Goal: Task Accomplishment & Management: Complete application form

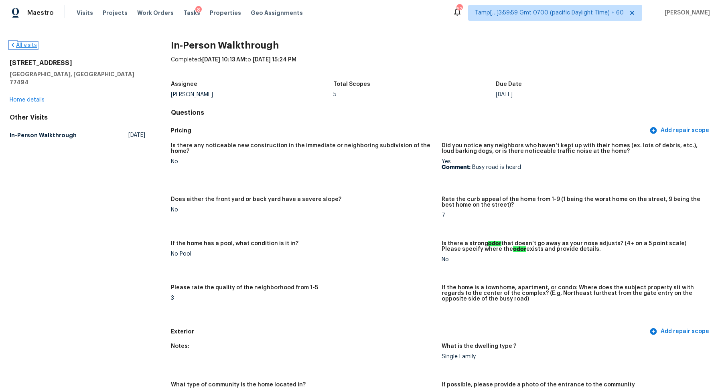
click at [32, 43] on link "All visits" at bounding box center [23, 46] width 27 height 6
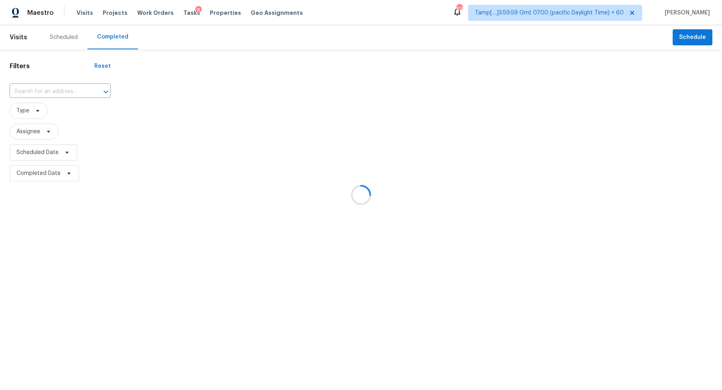
click at [79, 89] on div at bounding box center [361, 195] width 722 height 390
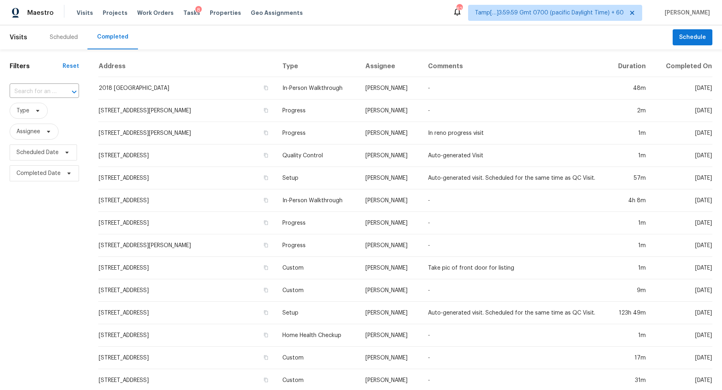
click at [60, 89] on div at bounding box center [68, 91] width 21 height 11
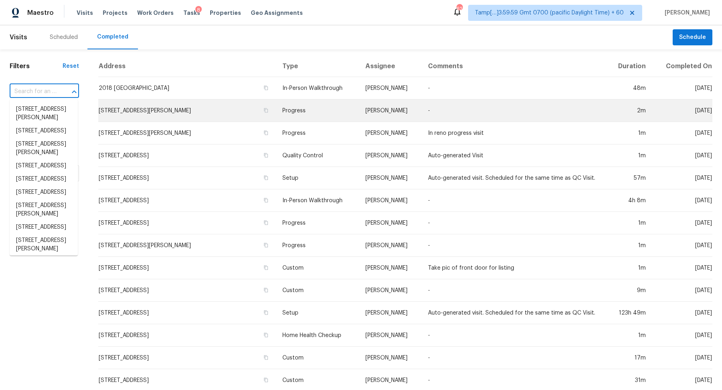
paste input "5516 Avellino Pl Sarasota, FL, 34238"
type input "5516 Avellino Pl Sarasota, FL, 34238"
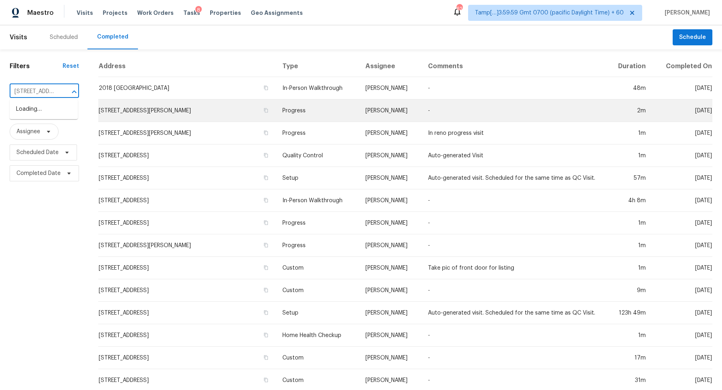
scroll to position [0, 53]
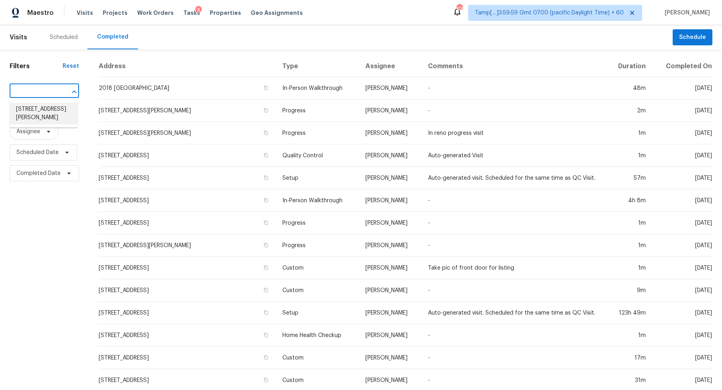
click at [39, 117] on li "5516 Avellino Pl, Sarasota, FL 34238" at bounding box center [44, 114] width 68 height 22
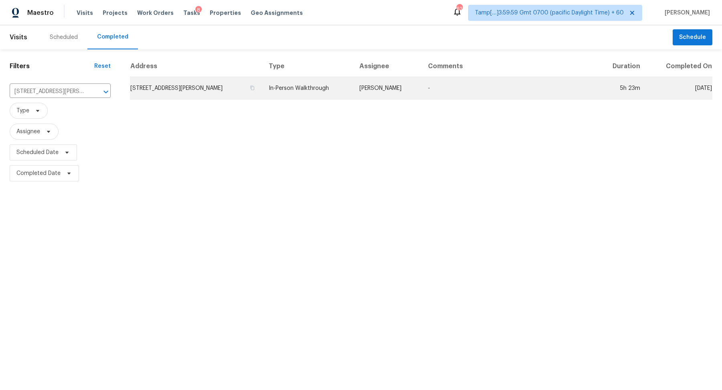
click at [169, 95] on td "5516 Avellino Pl, Sarasota, FL 34238" at bounding box center [196, 88] width 132 height 22
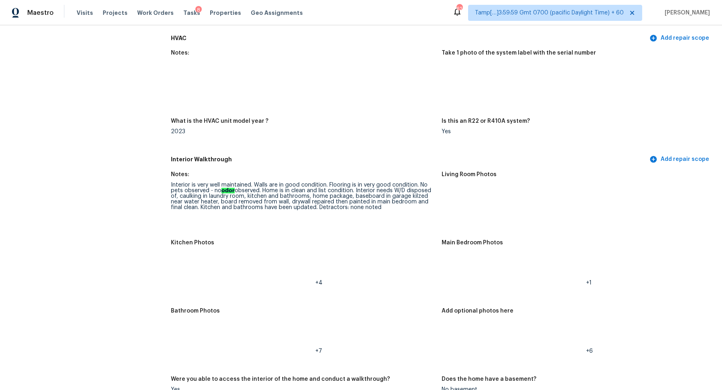
scroll to position [678, 0]
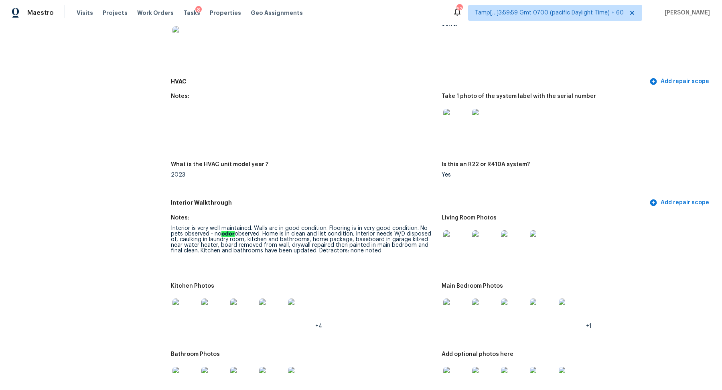
drag, startPoint x: 190, startPoint y: 242, endPoint x: 247, endPoint y: 243, distance: 57.0
click at [247, 243] on div "Interior is very well maintained. Walls are in good condition. Flooring is in v…" at bounding box center [303, 240] width 264 height 28
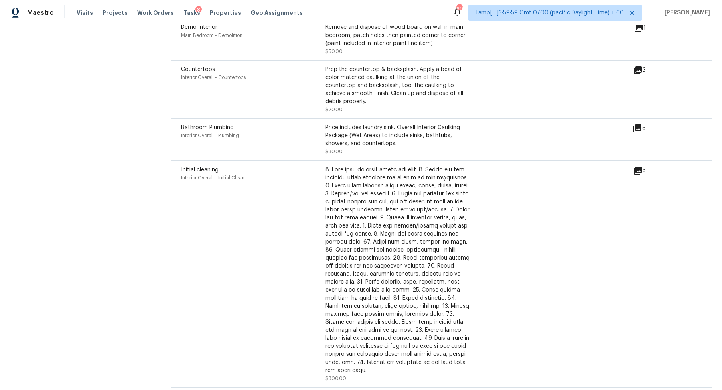
scroll to position [2384, 0]
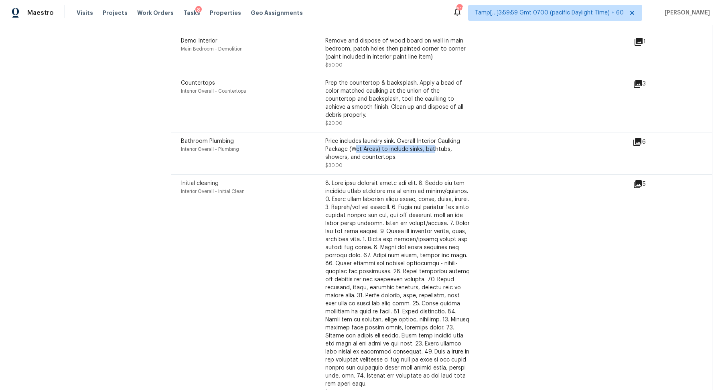
drag, startPoint x: 350, startPoint y: 132, endPoint x: 430, endPoint y: 138, distance: 80.1
click at [430, 138] on div "Price includes laundry sink. Overall Interior Caulking Package (Wet Areas) to i…" at bounding box center [397, 149] width 144 height 24
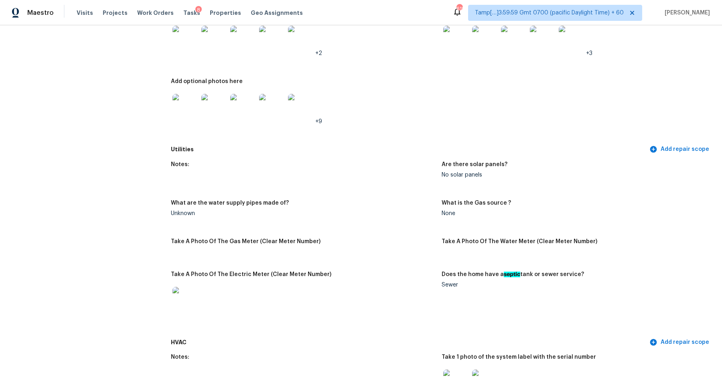
scroll to position [291, 0]
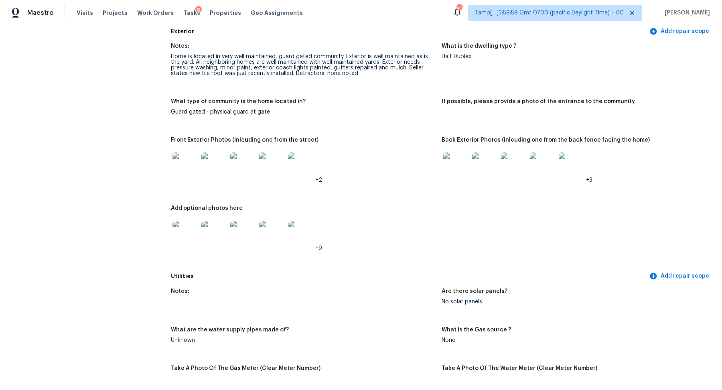
click at [462, 164] on img at bounding box center [456, 165] width 26 height 26
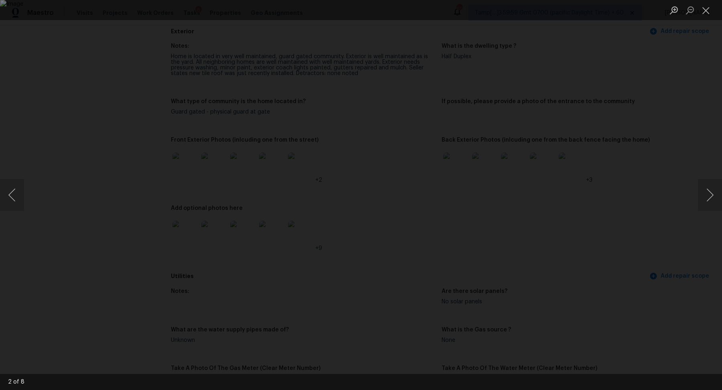
click at [606, 211] on div "Lightbox" at bounding box center [361, 195] width 722 height 390
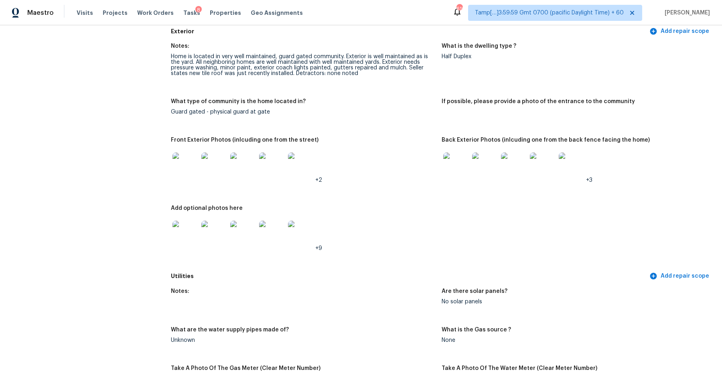
click at [471, 162] on div at bounding box center [485, 165] width 29 height 35
click at [487, 170] on img at bounding box center [485, 165] width 26 height 26
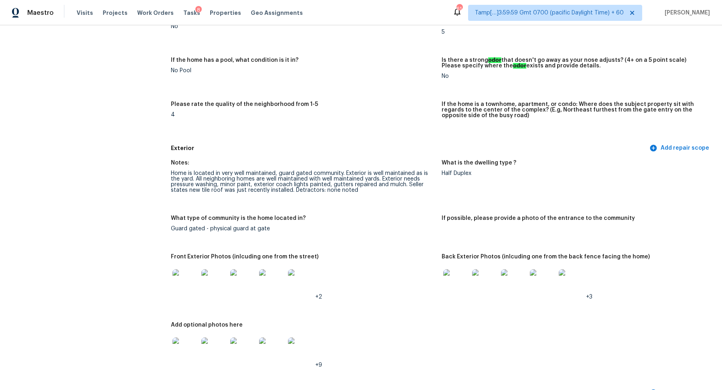
scroll to position [0, 0]
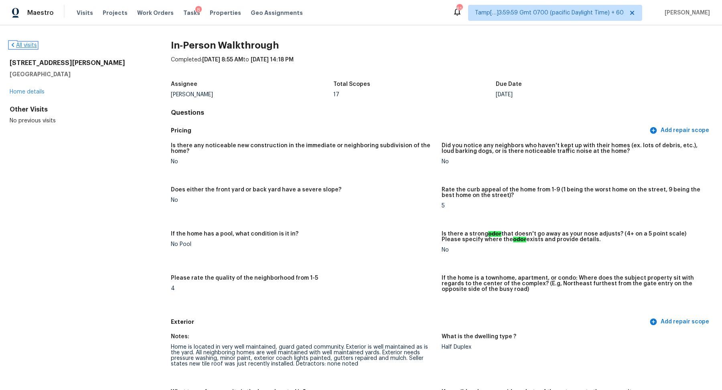
click at [37, 46] on link "All visits" at bounding box center [23, 46] width 27 height 6
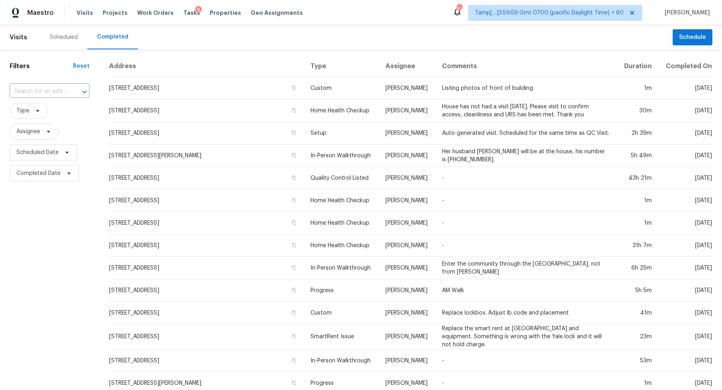
click at [63, 99] on div "​" at bounding box center [50, 91] width 80 height 17
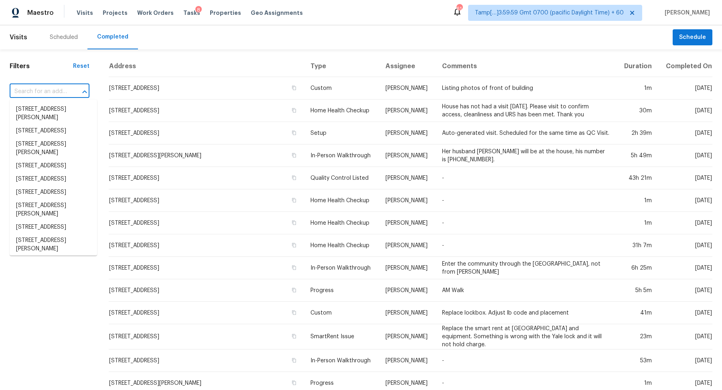
paste input "3015 Rochester Ct, Monroe, NC 28110"
type input "3015 Rochester Ct, Monroe, NC 28110"
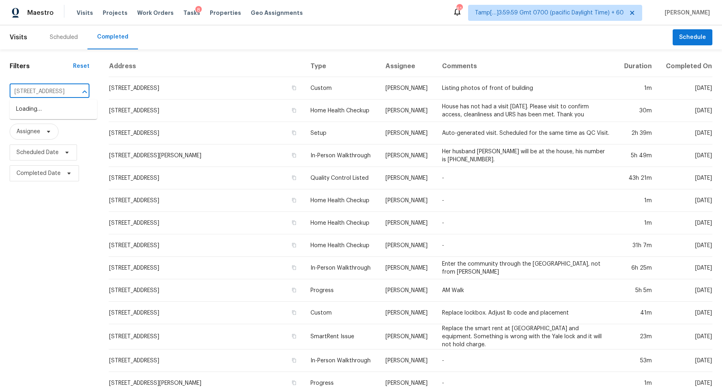
scroll to position [0, 39]
click at [63, 110] on li "3015 Rochester Ct, Monroe, NC 28110" at bounding box center [53, 109] width 87 height 13
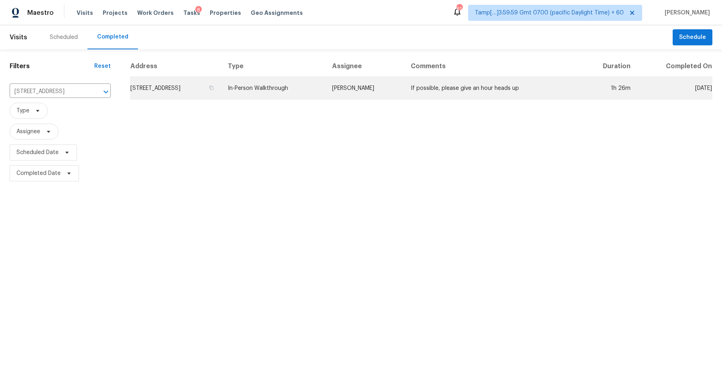
click at [183, 90] on td "3015 Rochester Ct, Monroe, NC 28110" at bounding box center [175, 88] width 91 height 22
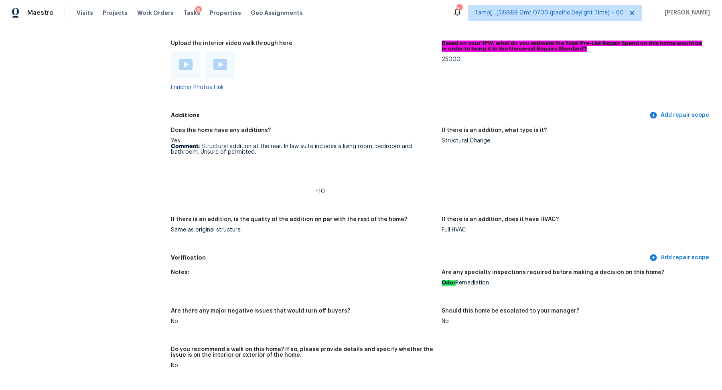
scroll to position [1755, 0]
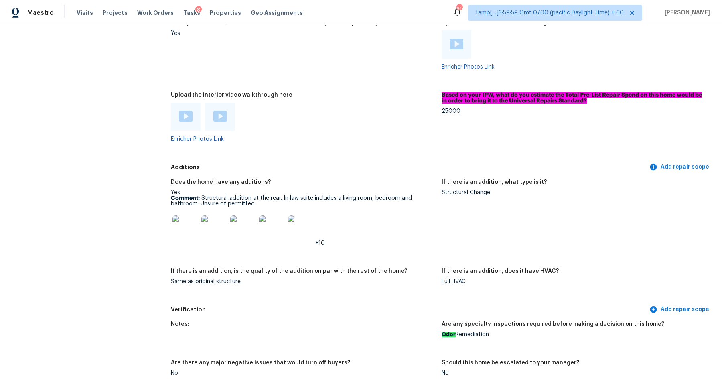
click at [188, 111] on img at bounding box center [186, 116] width 14 height 11
click at [222, 117] on div at bounding box center [220, 117] width 30 height 28
click at [220, 112] on div at bounding box center [220, 117] width 14 height 12
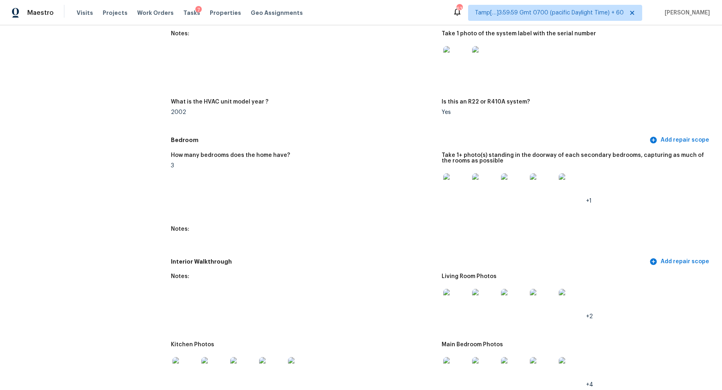
scroll to position [768, 0]
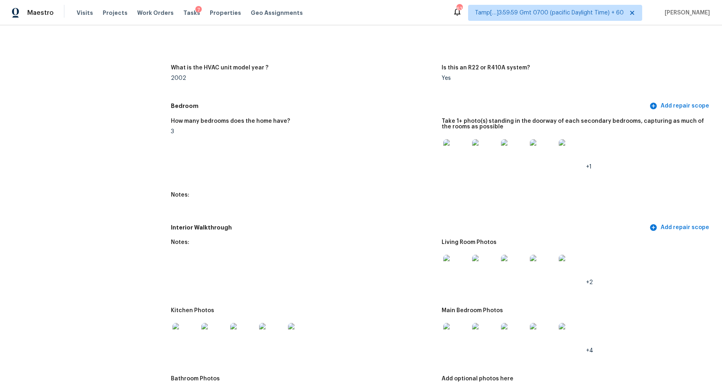
click at [458, 154] on img at bounding box center [456, 152] width 26 height 26
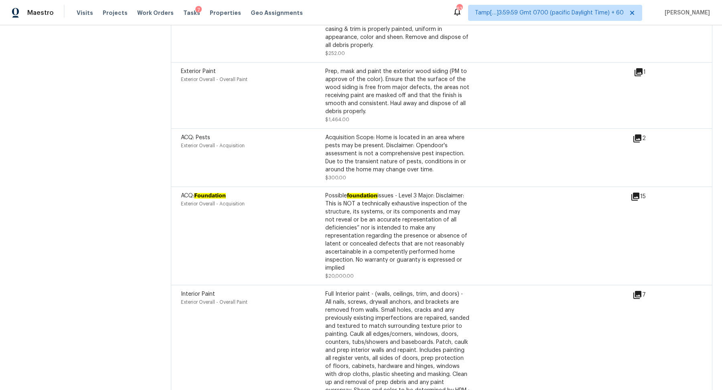
scroll to position [2451, 0]
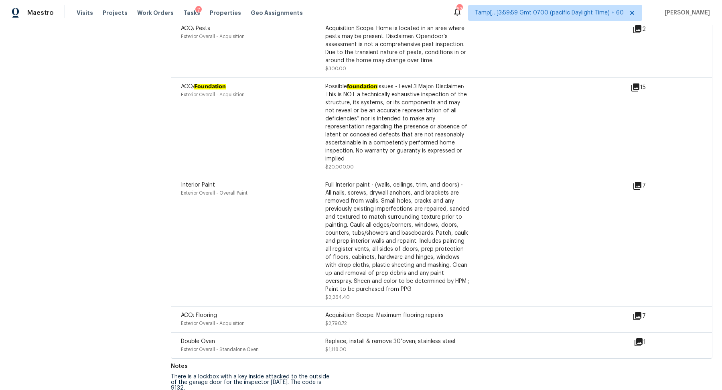
drag, startPoint x: 388, startPoint y: 315, endPoint x: 493, endPoint y: 313, distance: 105.1
click at [493, 313] on div "ACQ: Flooring Exterior Overall - Acquisition Acquisition Scope: Maximum floorin…" at bounding box center [407, 319] width 452 height 16
drag, startPoint x: 382, startPoint y: 228, endPoint x: 543, endPoint y: 228, distance: 160.9
click at [525, 228] on div "Interior Paint Exterior Overall - Overall Paint Full Interior paint - (walls, c…" at bounding box center [407, 241] width 452 height 120
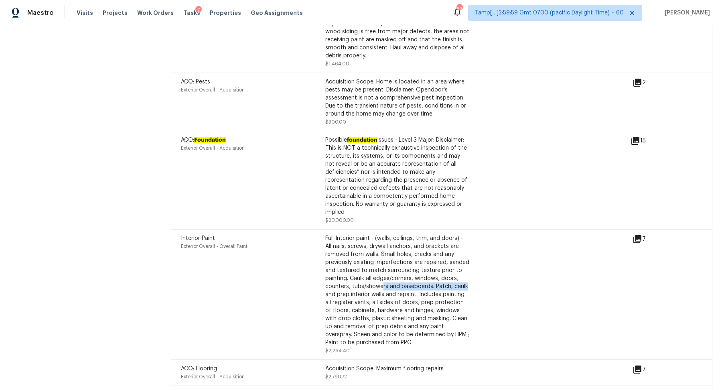
scroll to position [2367, 0]
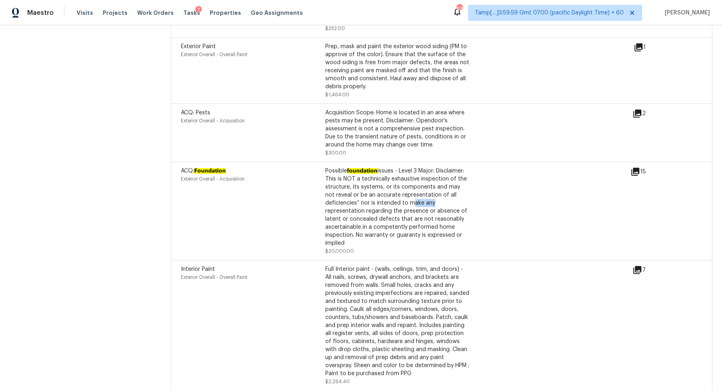
drag, startPoint x: 409, startPoint y: 199, endPoint x: 554, endPoint y: 199, distance: 144.9
click at [554, 199] on div "ACQ: Foundation Exterior Overall - Acquisition Possible foundation issues - Lev…" at bounding box center [406, 211] width 450 height 88
click at [635, 171] on div "15" at bounding box center [651, 211] width 41 height 88
click at [637, 168] on icon at bounding box center [636, 172] width 8 height 8
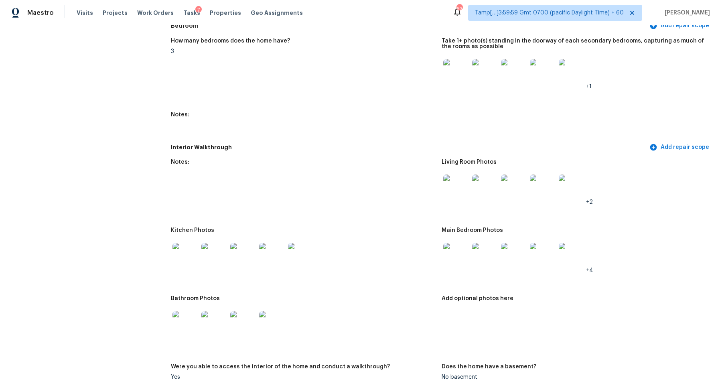
scroll to position [836, 0]
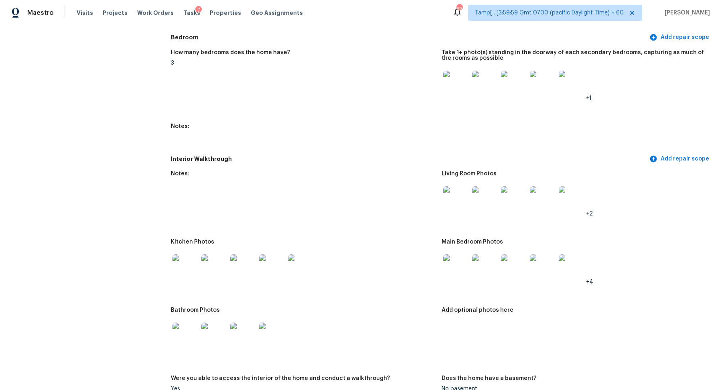
click at [459, 181] on div "Living Room Photos" at bounding box center [574, 176] width 264 height 10
click at [459, 194] on img at bounding box center [456, 199] width 26 height 26
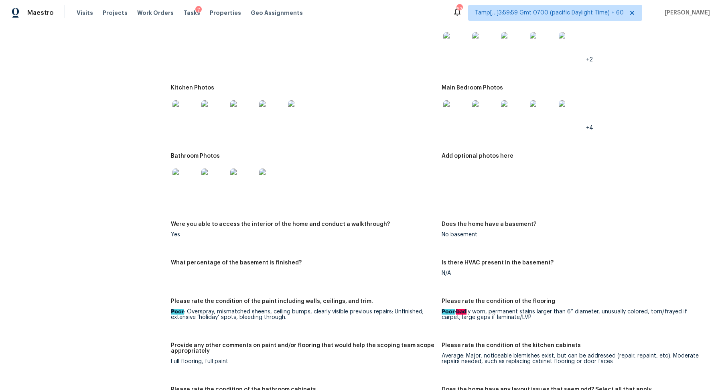
scroll to position [1041, 0]
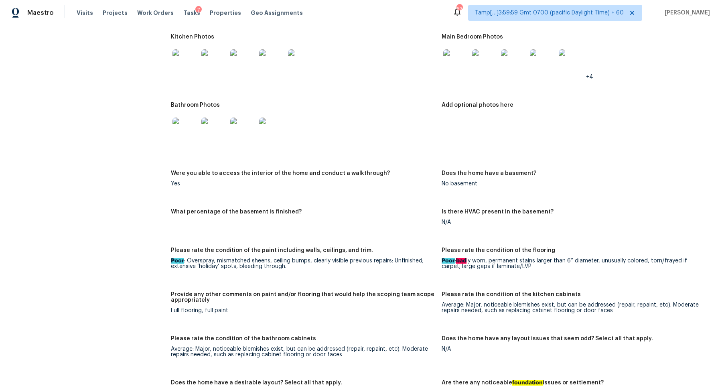
click at [518, 71] on img at bounding box center [514, 62] width 26 height 26
click at [466, 53] on img at bounding box center [456, 62] width 26 height 26
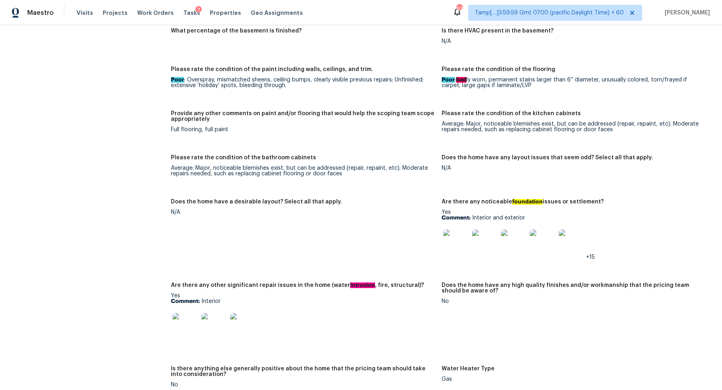
scroll to position [1318, 0]
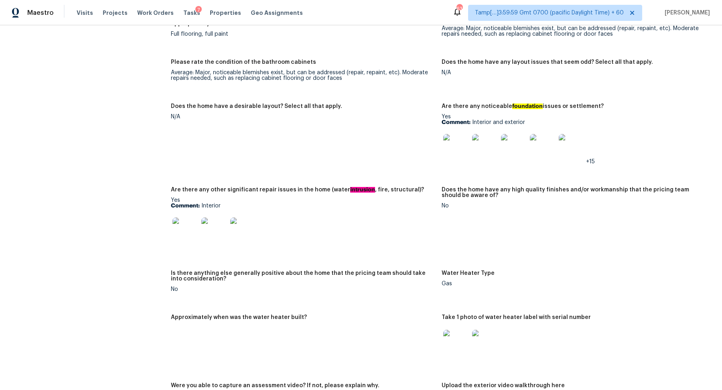
click at [197, 226] on img at bounding box center [186, 230] width 26 height 26
click at [451, 147] on img at bounding box center [456, 147] width 26 height 26
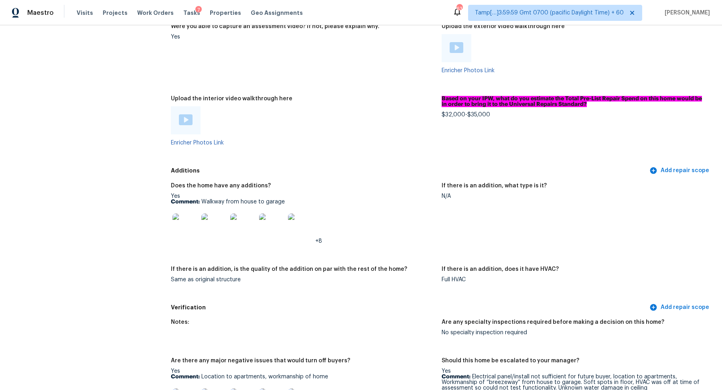
scroll to position [1732, 0]
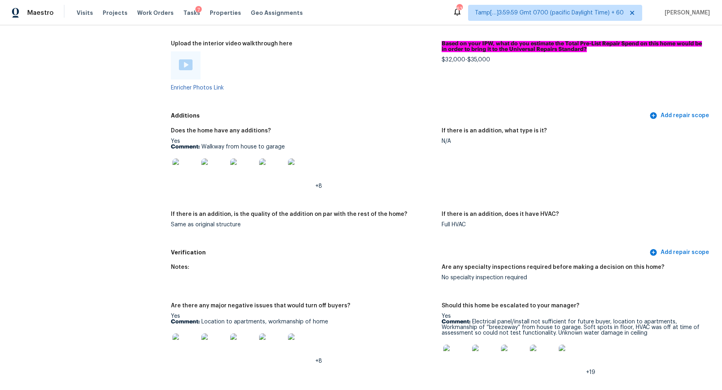
click at [185, 169] on img at bounding box center [186, 172] width 26 height 26
click at [186, 179] on img at bounding box center [186, 172] width 26 height 26
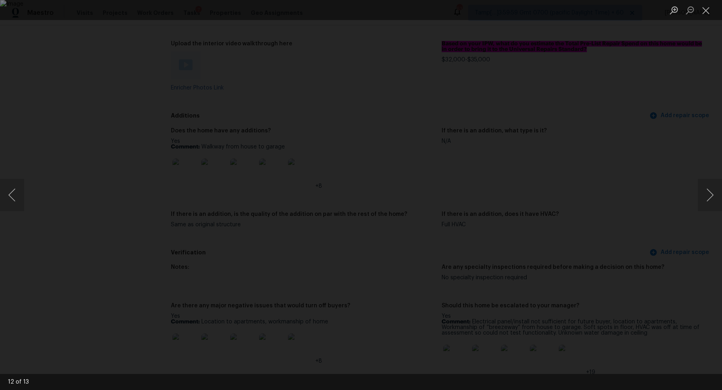
click at [622, 139] on div "Lightbox" at bounding box center [361, 195] width 722 height 390
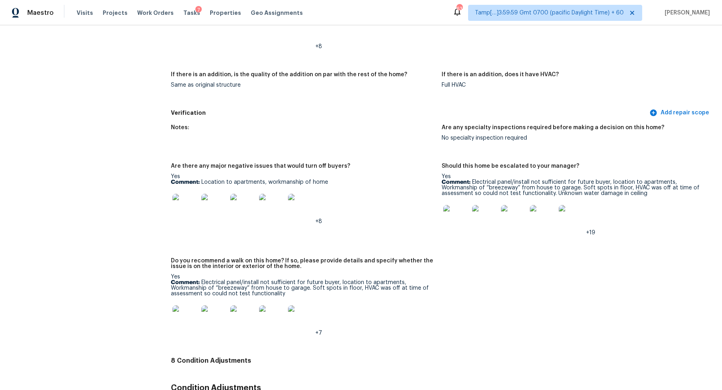
scroll to position [1883, 0]
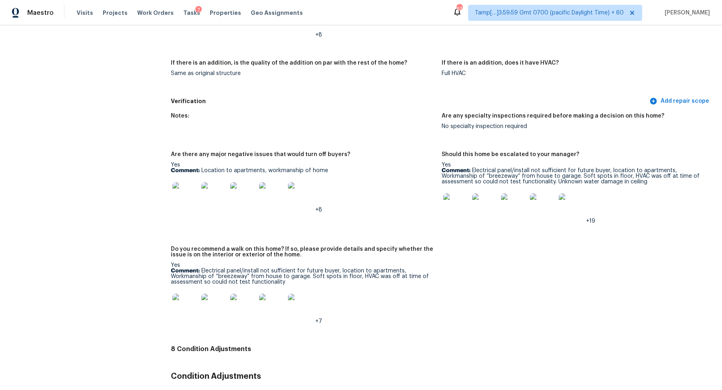
click at [182, 318] on img at bounding box center [186, 307] width 26 height 26
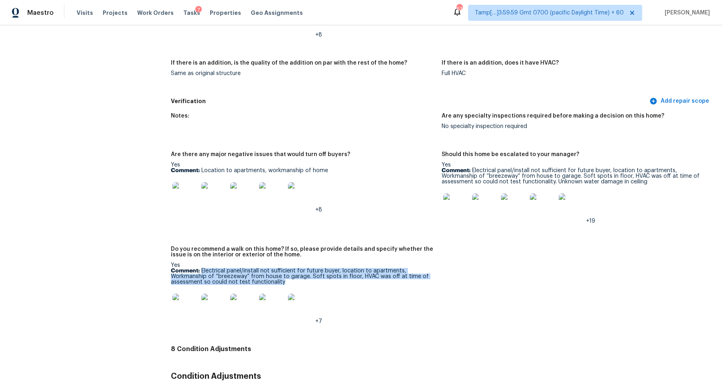
drag, startPoint x: 201, startPoint y: 271, endPoint x: 289, endPoint y: 287, distance: 88.4
click at [289, 285] on p "Comment: Electrical panel/install not sufficient for future buyer, location to …" at bounding box center [303, 276] width 264 height 17
copy p "Electrical panel/install not sufficient for future buyer, location to apartment…"
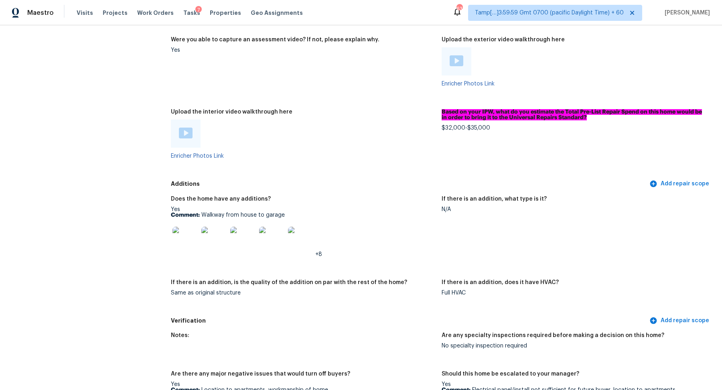
scroll to position [1729, 0]
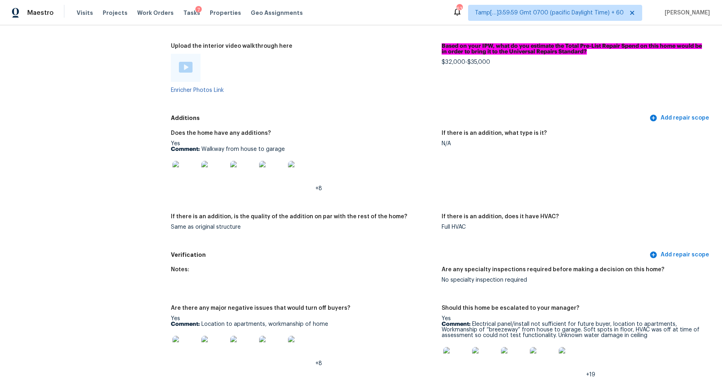
click at [181, 173] on img at bounding box center [186, 174] width 26 height 26
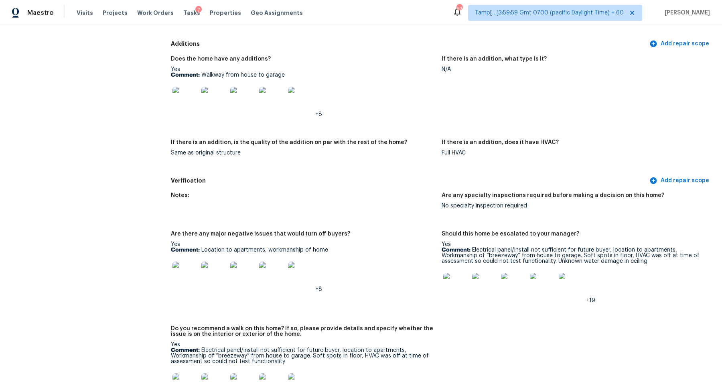
scroll to position [1797, 0]
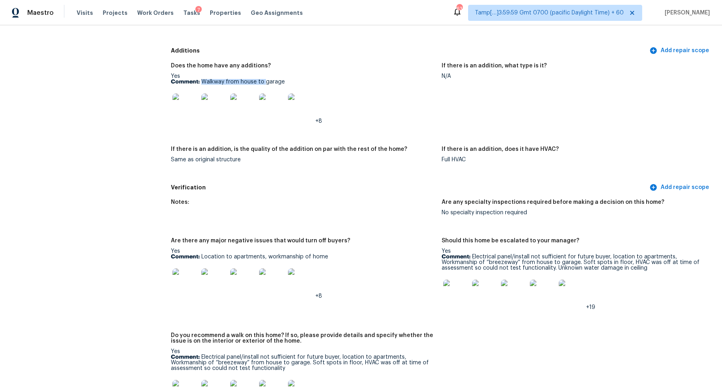
drag, startPoint x: 202, startPoint y: 83, endPoint x: 323, endPoint y: 85, distance: 120.8
click at [323, 85] on p "Comment: Walkway from house to garage" at bounding box center [303, 82] width 264 height 6
copy p "Walkway from house to garage"
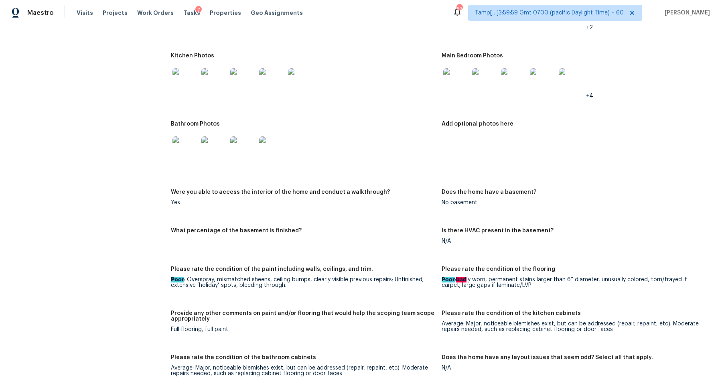
scroll to position [1004, 0]
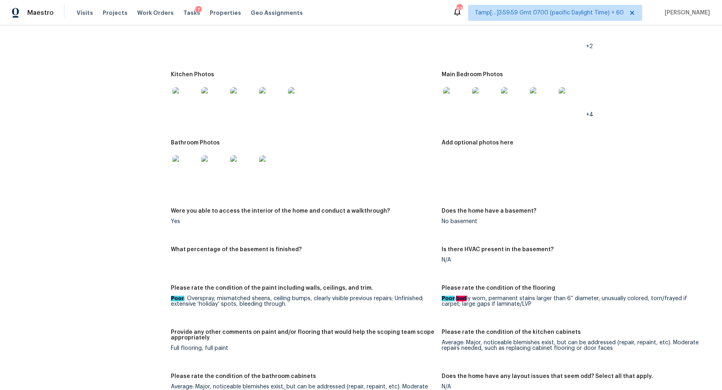
click at [187, 104] on img at bounding box center [186, 100] width 26 height 26
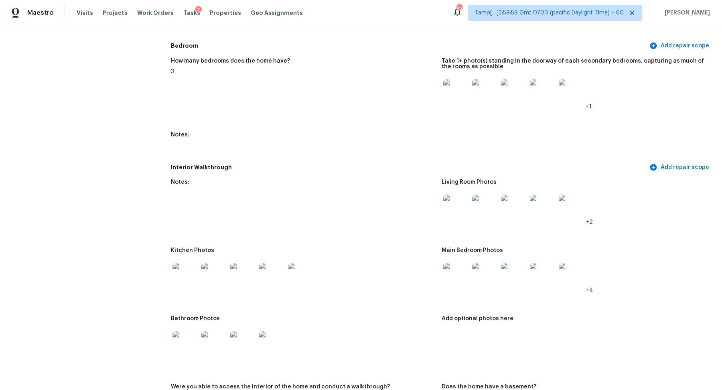
scroll to position [929, 0]
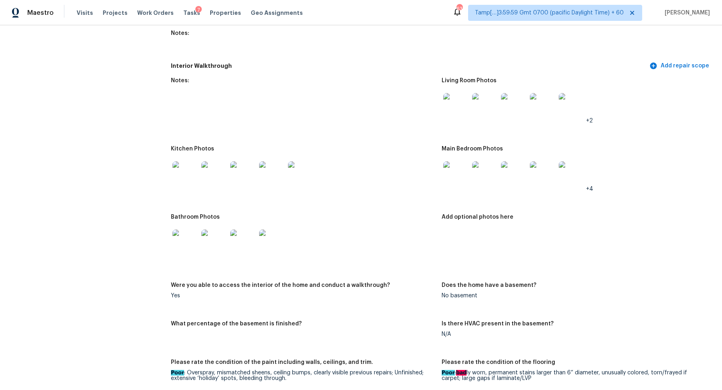
click at [183, 241] on img at bounding box center [186, 243] width 26 height 26
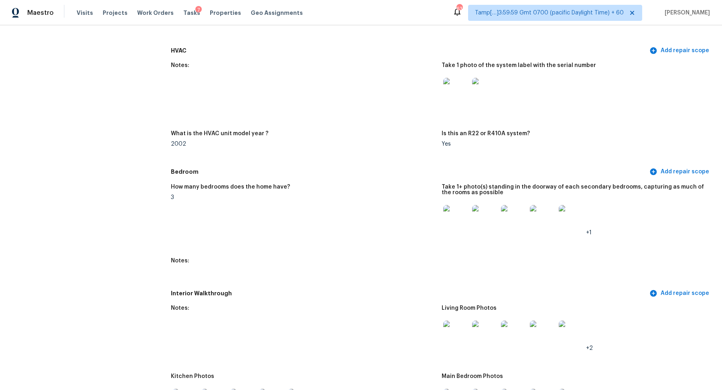
scroll to position [667, 0]
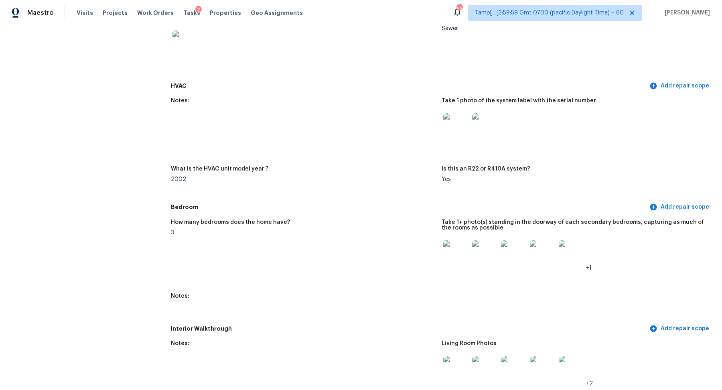
click at [449, 133] on img at bounding box center [456, 126] width 26 height 26
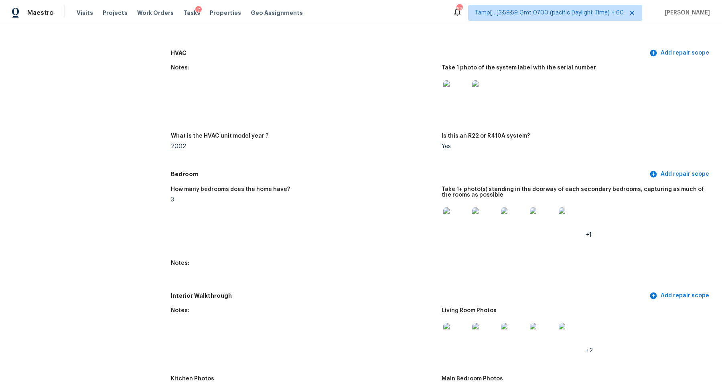
scroll to position [598, 0]
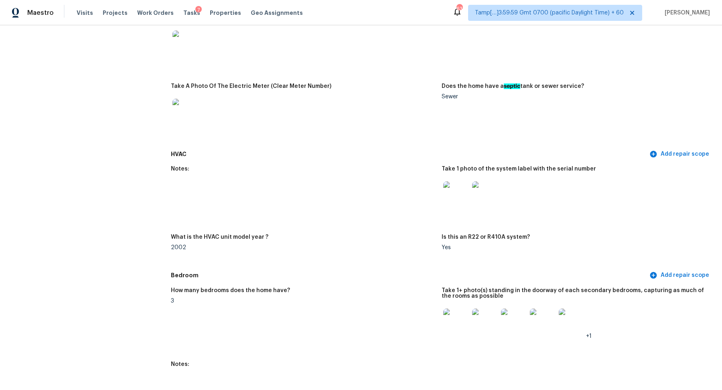
click at [454, 180] on div at bounding box center [456, 194] width 29 height 35
click at [496, 192] on img at bounding box center [485, 194] width 26 height 26
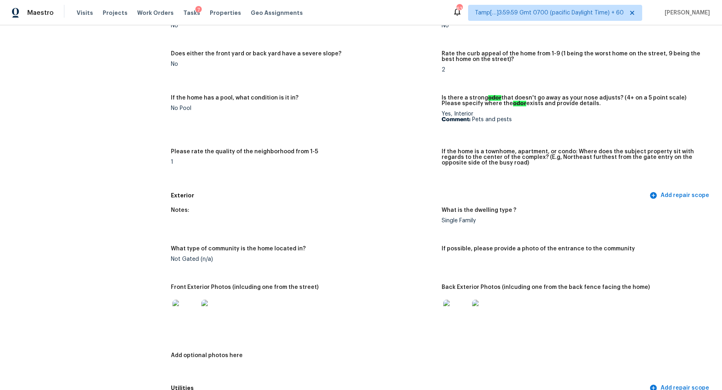
scroll to position [0, 0]
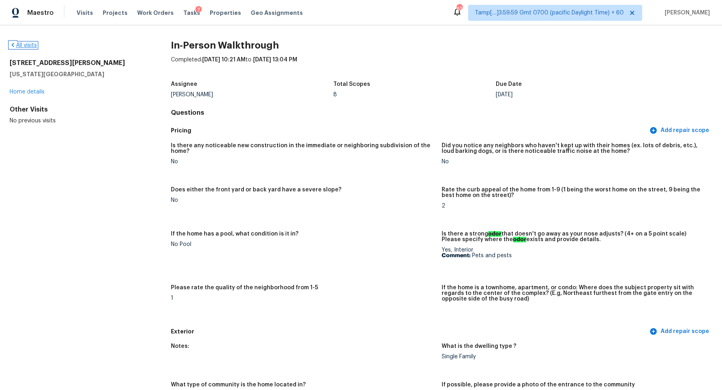
click at [29, 47] on link "All visits" at bounding box center [23, 46] width 27 height 6
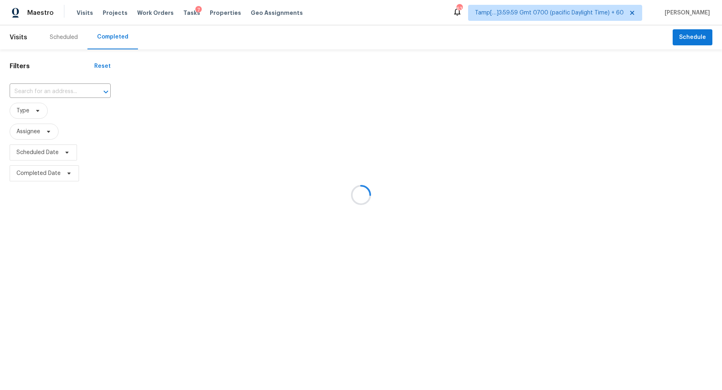
click at [39, 81] on div at bounding box center [361, 195] width 722 height 390
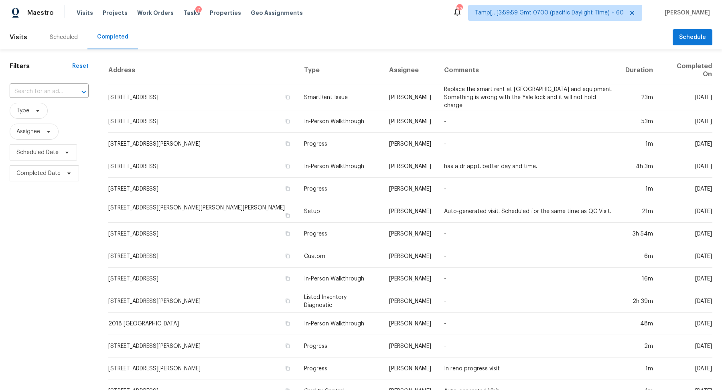
click at [39, 81] on div "Filters Reset ​ Type Assignee Scheduled Date Completed Date" at bounding box center [49, 303] width 98 height 509
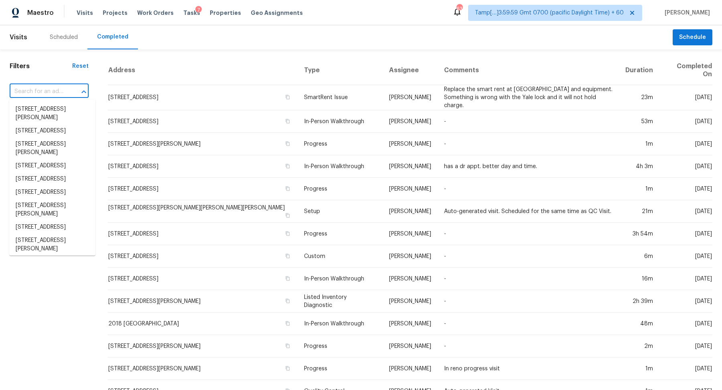
click at [53, 86] on input "text" at bounding box center [38, 91] width 57 height 12
paste input "2616 Brookwood Rd Columbus, OH, 43209"
type input "2616 Brookwood Rd Columbus, OH, 43209"
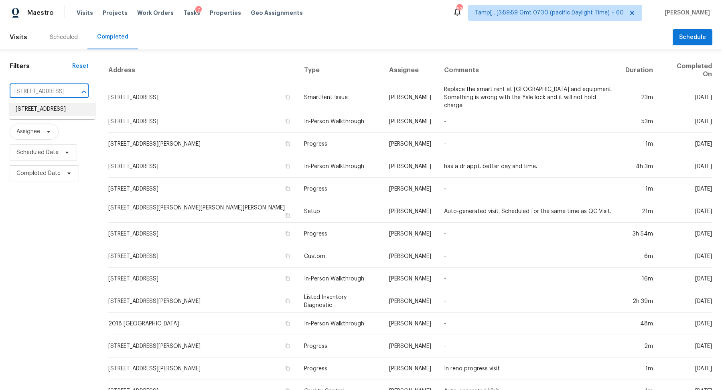
click at [31, 109] on li "2616 Brookwood Rd, Columbus, OH 43209" at bounding box center [52, 109] width 86 height 13
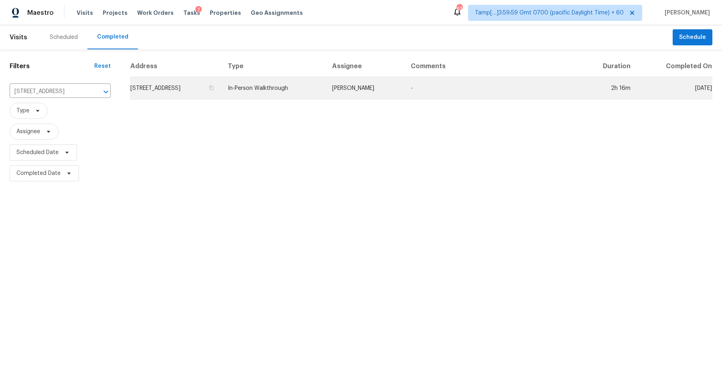
click at [179, 93] on td "2616 Brookwood Rd, Columbus, OH 43209" at bounding box center [175, 88] width 91 height 22
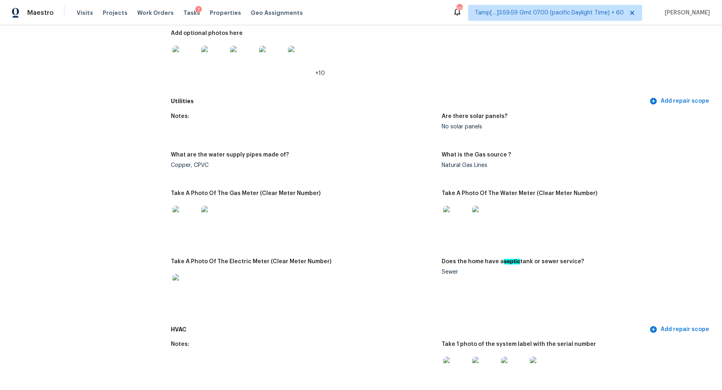
scroll to position [440, 0]
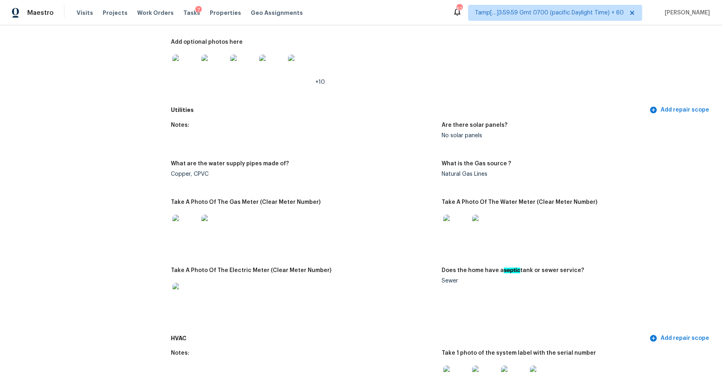
click at [187, 71] on img at bounding box center [186, 68] width 26 height 26
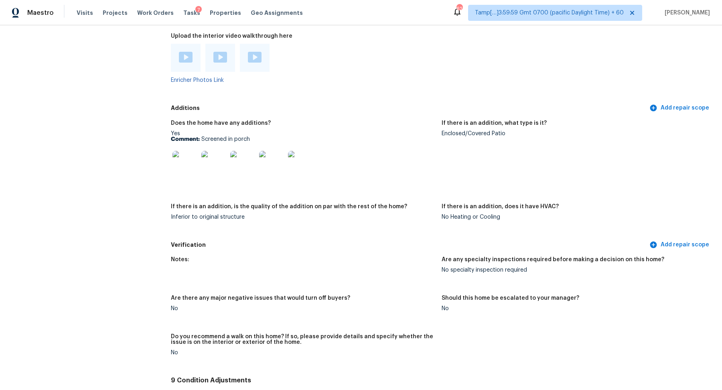
scroll to position [1709, 0]
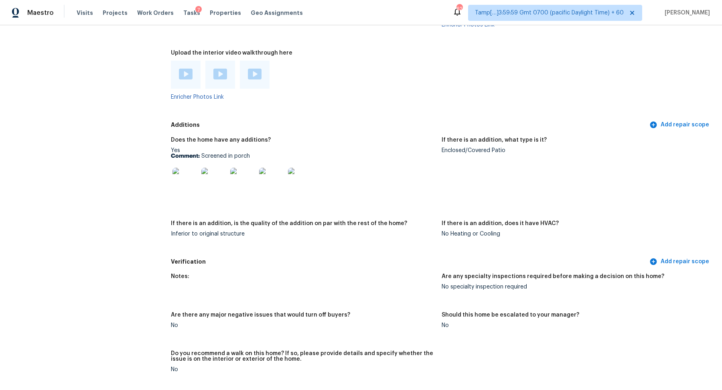
click at [187, 172] on img at bounding box center [186, 181] width 26 height 26
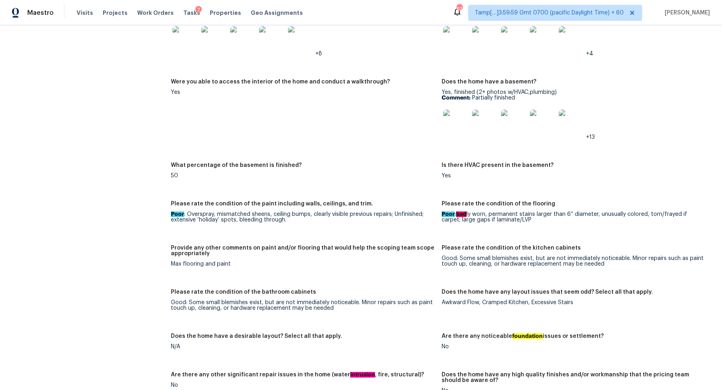
scroll to position [1118, 0]
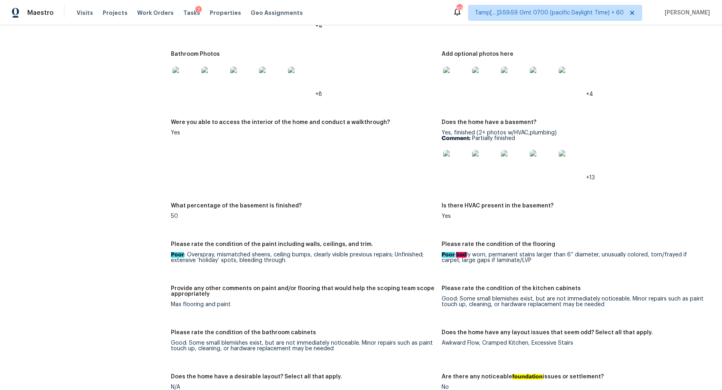
click at [453, 75] on img at bounding box center [456, 80] width 26 height 26
click at [456, 166] on img at bounding box center [456, 163] width 26 height 26
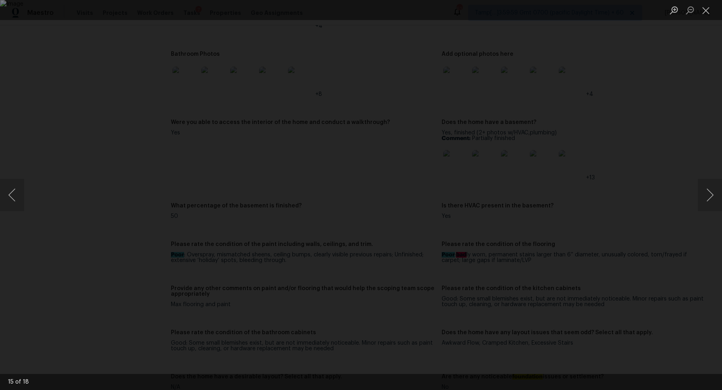
click at [453, 177] on img "Lightbox" at bounding box center [361, 195] width 722 height 390
click at [441, 134] on img "Lightbox" at bounding box center [361, 195] width 722 height 390
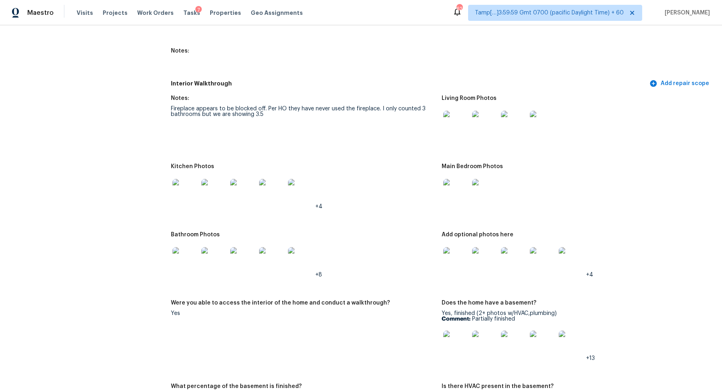
scroll to position [901, 0]
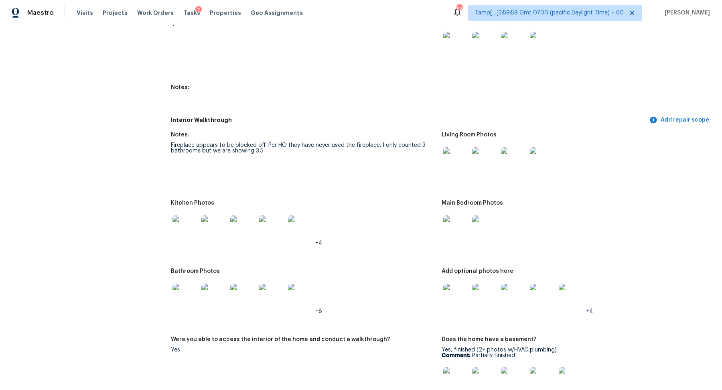
click at [191, 293] on img at bounding box center [186, 297] width 26 height 26
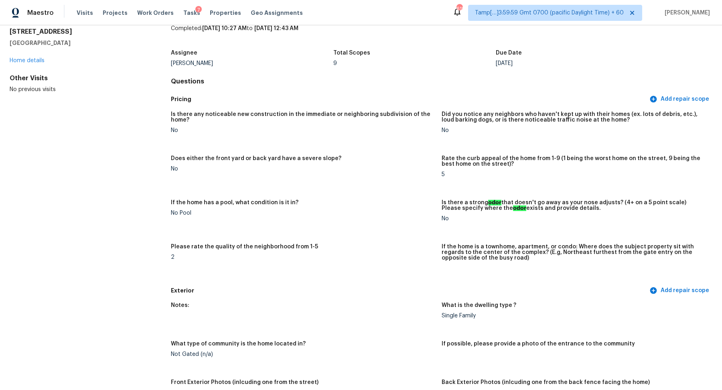
scroll to position [0, 0]
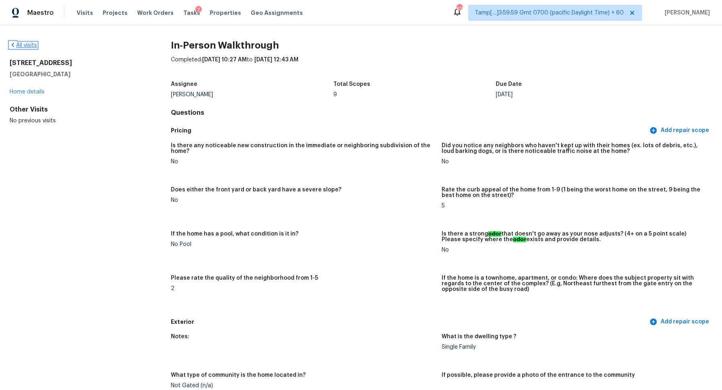
click at [28, 46] on link "All visits" at bounding box center [23, 46] width 27 height 6
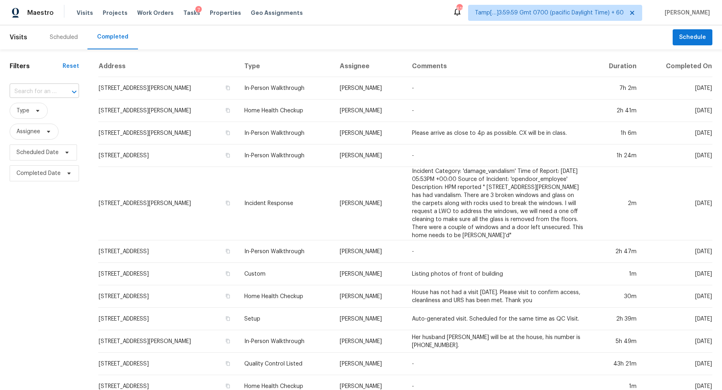
click at [69, 90] on icon "Open" at bounding box center [74, 92] width 10 height 10
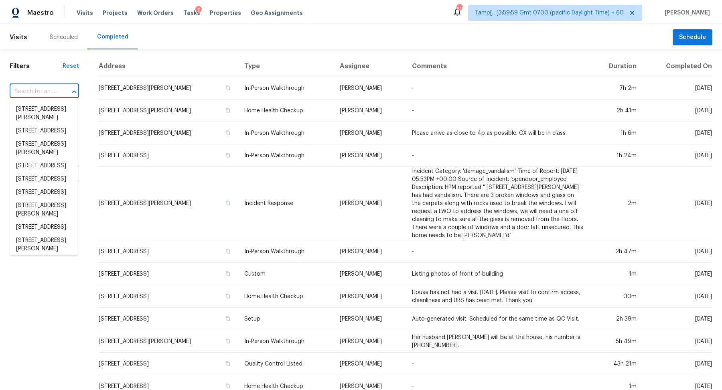
paste input "[STREET_ADDRESS]"
type input "[STREET_ADDRESS]"
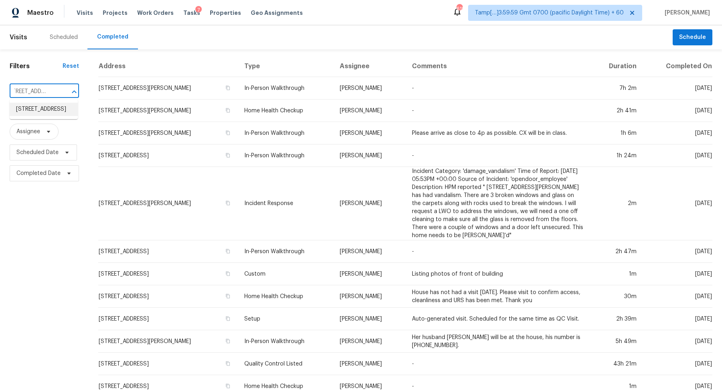
click at [48, 115] on li "[STREET_ADDRESS]" at bounding box center [44, 109] width 68 height 13
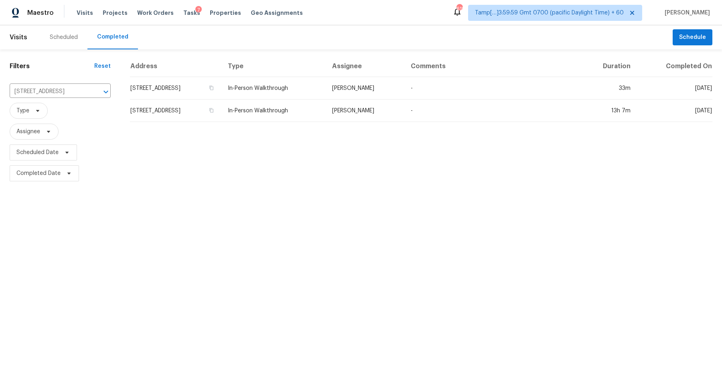
click at [198, 86] on td "[STREET_ADDRESS]" at bounding box center [175, 88] width 91 height 22
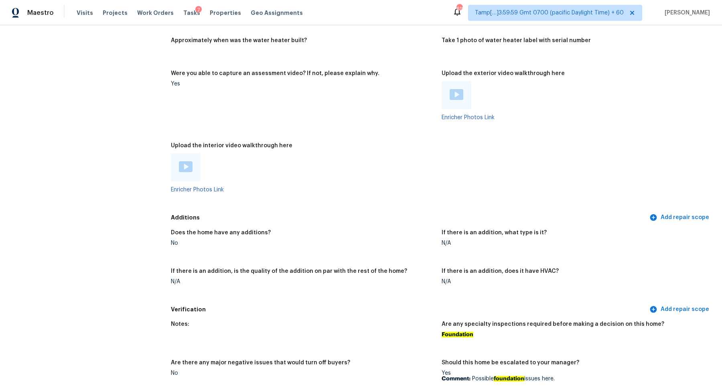
scroll to position [1780, 0]
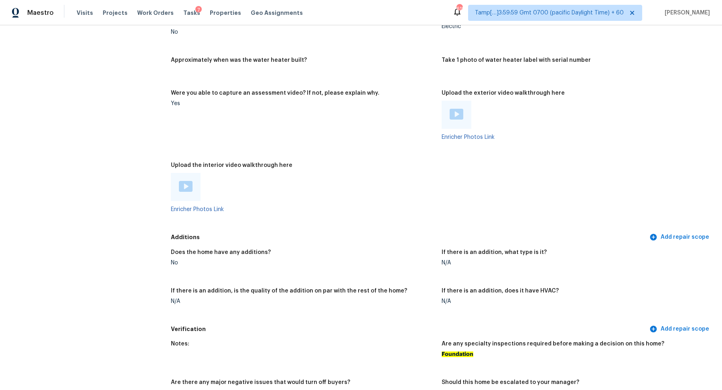
click at [190, 181] on img at bounding box center [186, 186] width 14 height 11
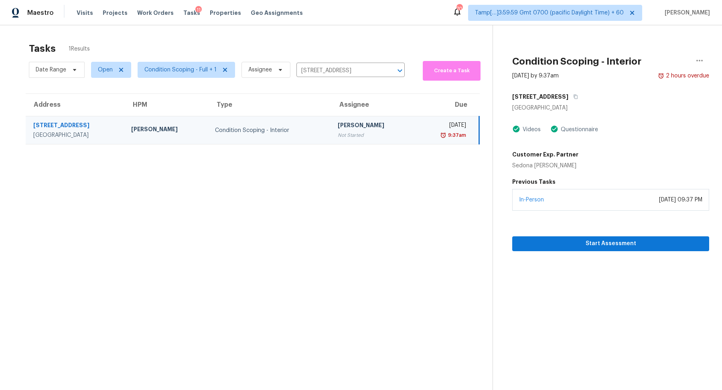
click at [337, 63] on div "Date Range Open Condition Scoping - Full + 1 Assignee [STREET_ADDRESS] ​" at bounding box center [217, 70] width 376 height 22
click at [338, 69] on input "[STREET_ADDRESS]" at bounding box center [340, 71] width 86 height 12
click at [386, 74] on icon "Clear" at bounding box center [390, 71] width 8 height 8
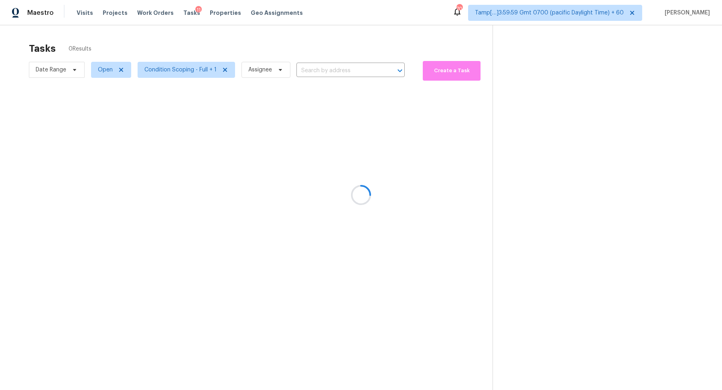
click at [182, 74] on div at bounding box center [361, 195] width 722 height 390
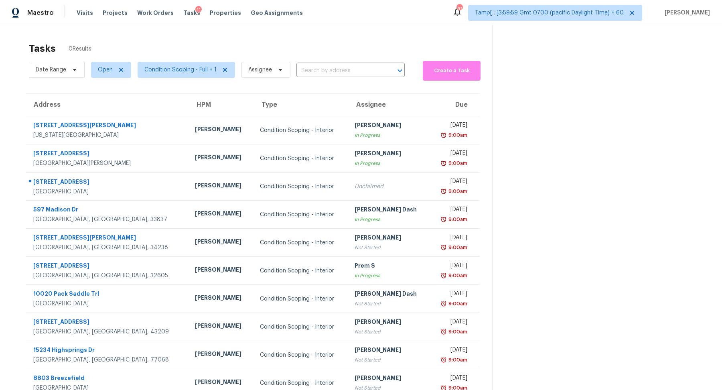
click at [41, 61] on span "Date Range" at bounding box center [57, 69] width 56 height 21
click at [42, 63] on span "Date Range" at bounding box center [57, 70] width 56 height 16
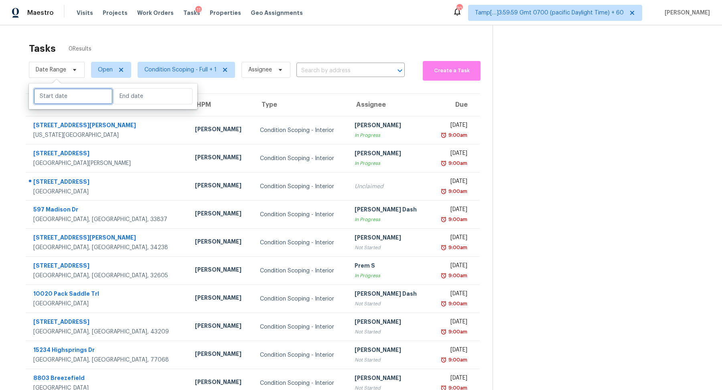
select select "7"
select select "2025"
select select "8"
select select "2025"
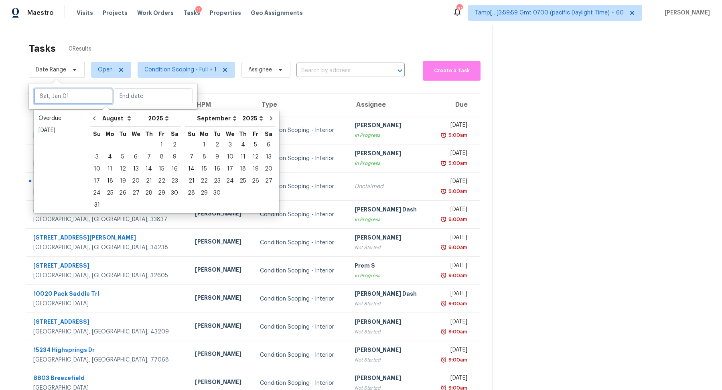
click at [69, 94] on input "text" at bounding box center [73, 96] width 79 height 16
click at [75, 126] on div "Today" at bounding box center [60, 130] width 43 height 8
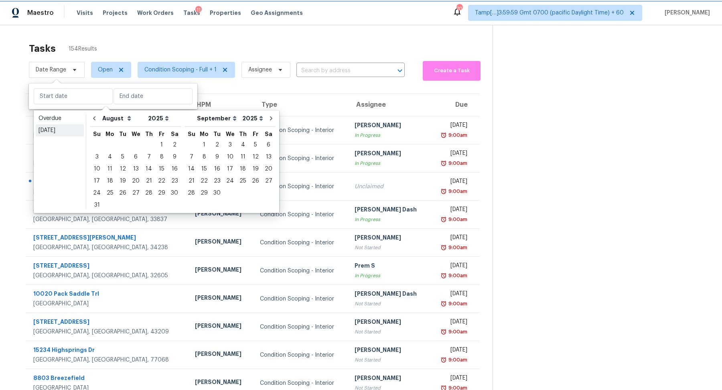
type input "Wed, Aug 20"
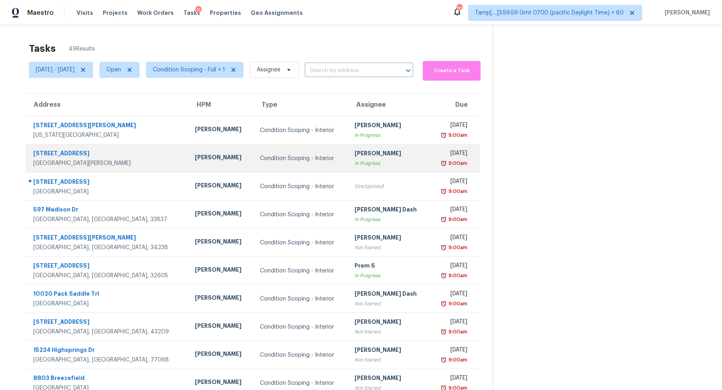
scroll to position [28, 0]
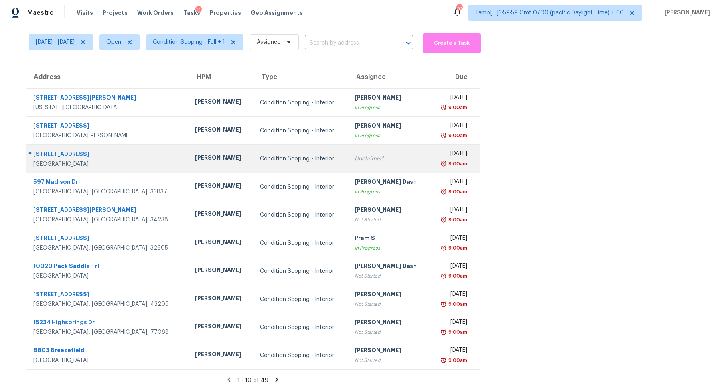
click at [355, 155] on div "Unclaimed" at bounding box center [389, 159] width 69 height 8
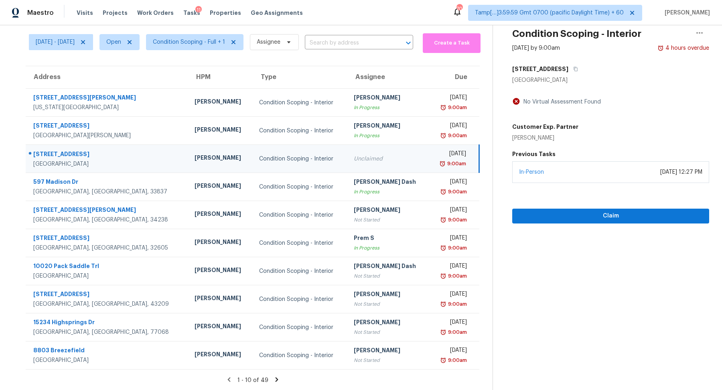
click at [281, 373] on section "Tasks 49 Results Wed, Aug 20 - Wed, Aug 20 Open Condition Scoping - Full + 1 As…" at bounding box center [253, 200] width 480 height 380
click at [279, 376] on icon at bounding box center [276, 379] width 7 height 7
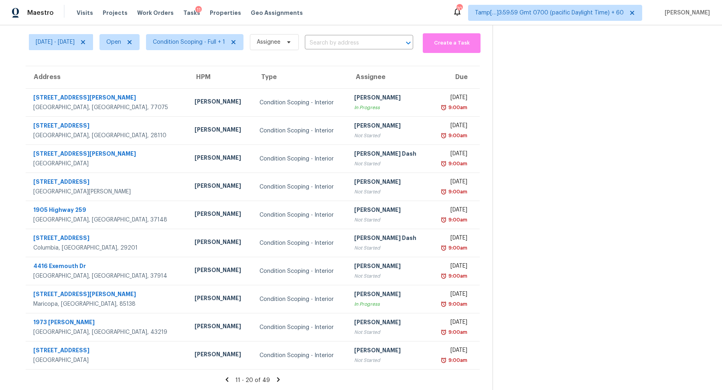
click at [279, 377] on icon at bounding box center [278, 379] width 3 height 4
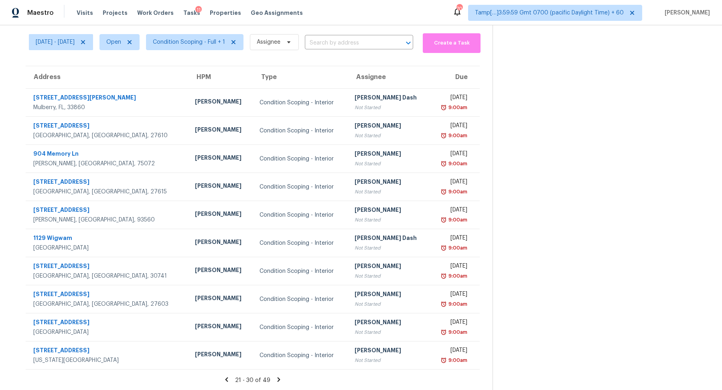
click at [279, 376] on icon at bounding box center [278, 379] width 7 height 7
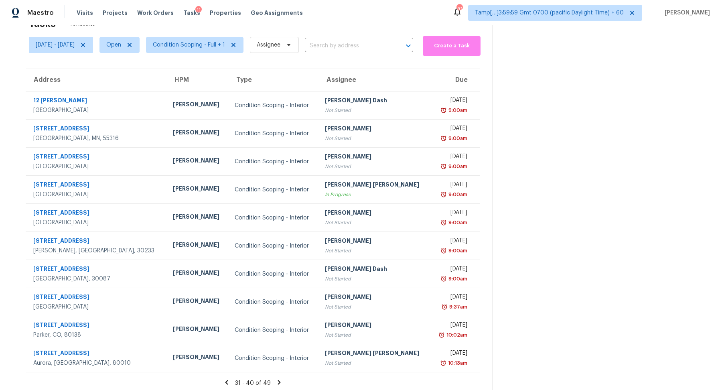
scroll to position [28, 0]
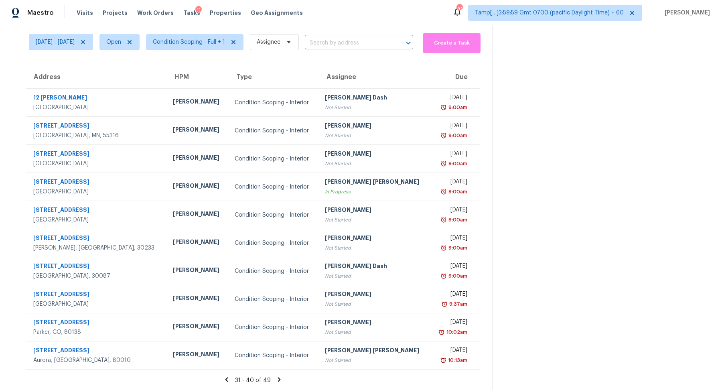
click at [279, 376] on icon at bounding box center [279, 379] width 7 height 7
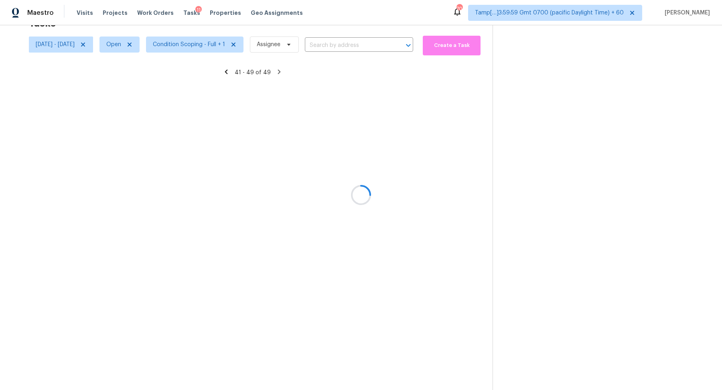
scroll to position [25, 0]
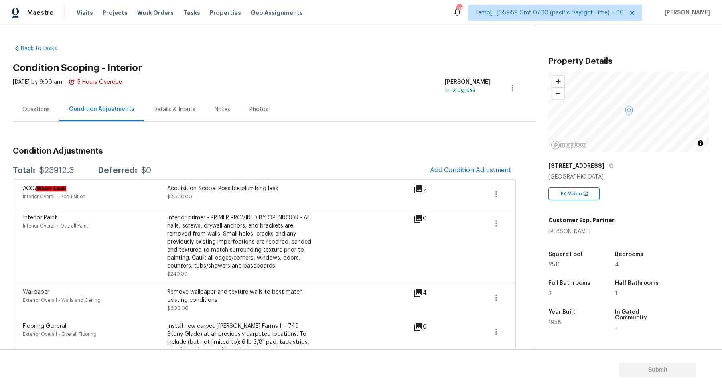
click at [58, 173] on div "$23912.3" at bounding box center [56, 171] width 35 height 8
copy div "$23912.3"
click at [55, 110] on div "Questions" at bounding box center [36, 110] width 47 height 24
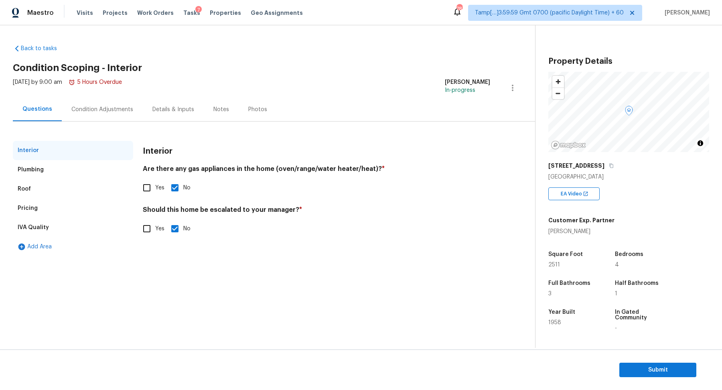
click at [43, 201] on div "Pricing" at bounding box center [73, 208] width 120 height 19
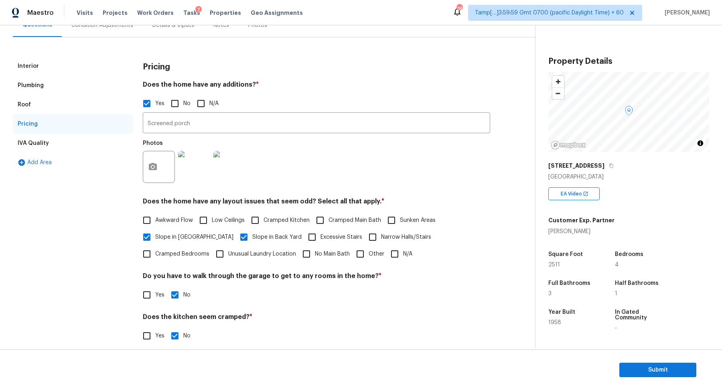
scroll to position [133, 0]
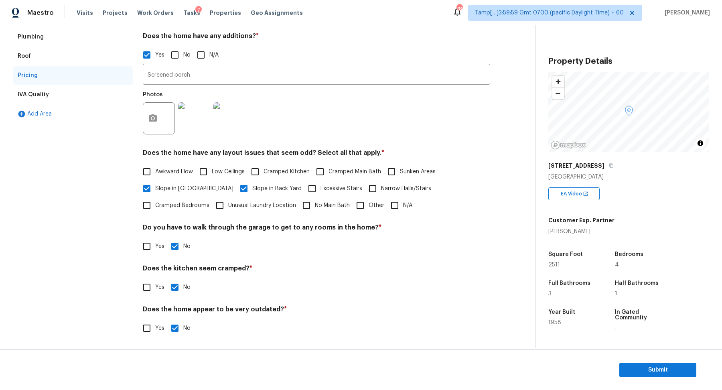
click at [632, 362] on section "Submit" at bounding box center [361, 370] width 722 height 41
click at [648, 366] on span "Submit" at bounding box center [658, 370] width 64 height 10
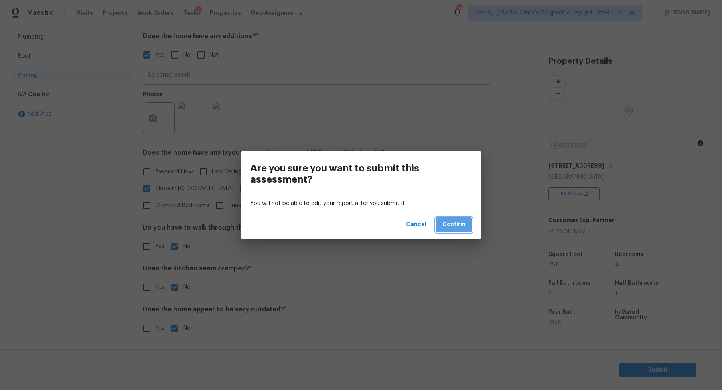
click at [459, 222] on span "Confirm" at bounding box center [454, 225] width 23 height 10
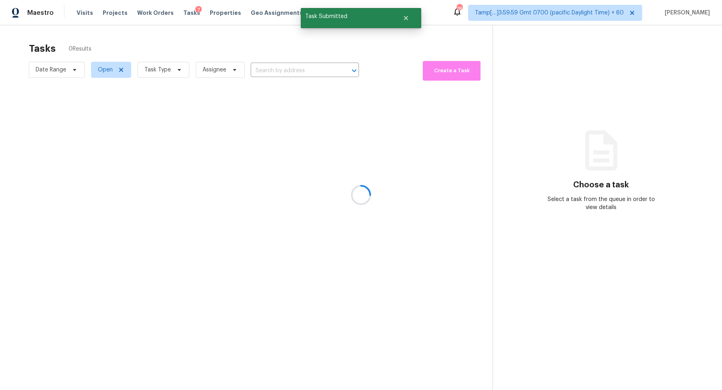
click at [273, 53] on div at bounding box center [361, 195] width 722 height 390
click at [274, 61] on div at bounding box center [361, 195] width 722 height 390
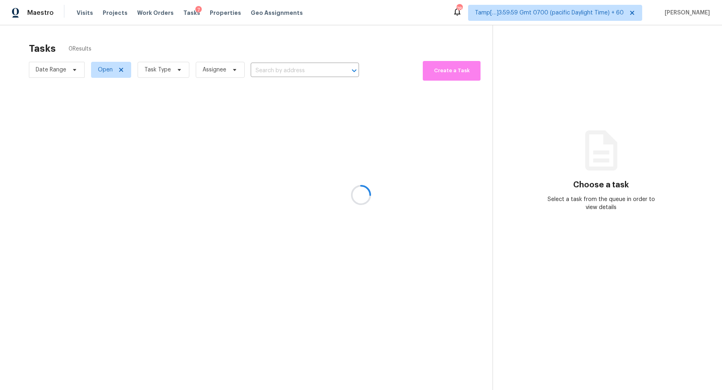
click at [283, 67] on div at bounding box center [361, 195] width 722 height 390
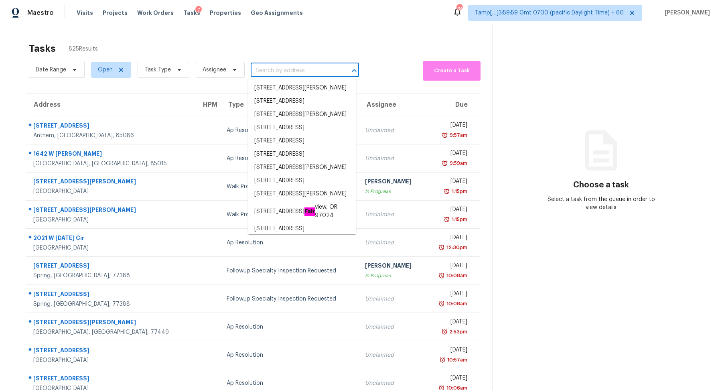
click at [267, 69] on input "text" at bounding box center [294, 71] width 86 height 12
paste input "[STREET_ADDRESS]"
type input "[STREET_ADDRESS]"
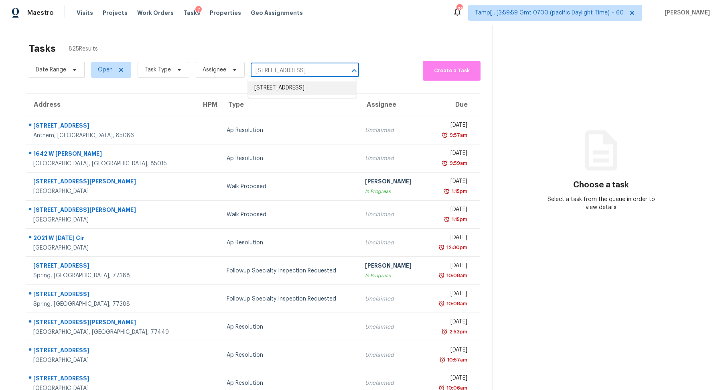
click at [260, 90] on li "[STREET_ADDRESS]" at bounding box center [302, 87] width 108 height 13
